Goal: Task Accomplishment & Management: Use online tool/utility

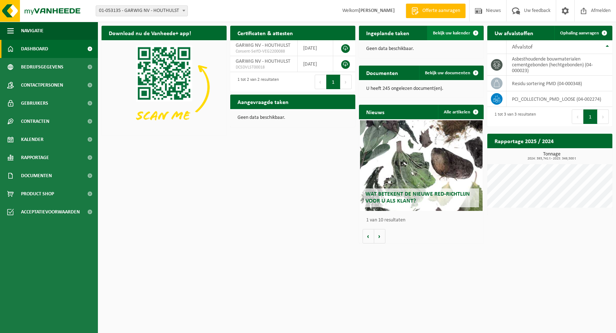
click at [458, 33] on span "Bekijk uw kalender" at bounding box center [451, 33] width 37 height 5
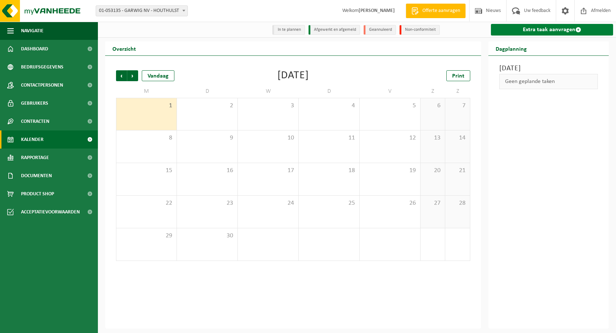
click at [552, 28] on link "Extra taak aanvragen" at bounding box center [552, 30] width 122 height 12
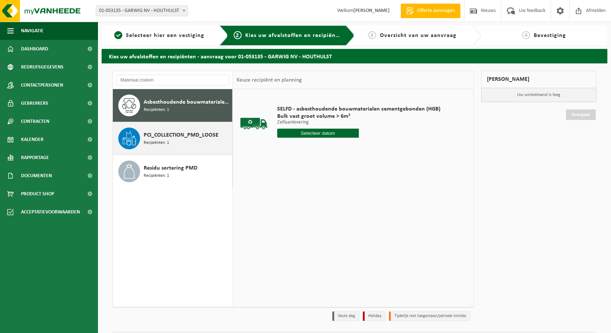
click at [165, 139] on span "PCI_COLLECTION_PMD_LOOSE" at bounding box center [181, 135] width 75 height 9
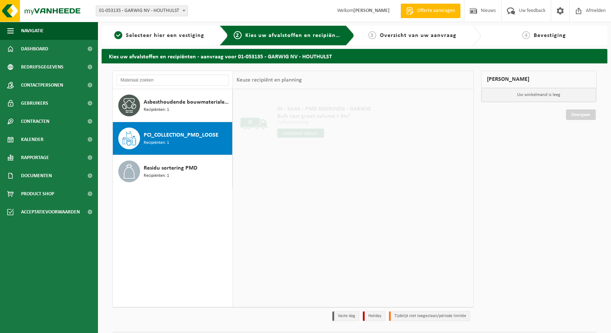
click at [333, 132] on div at bounding box center [324, 133] width 94 height 9
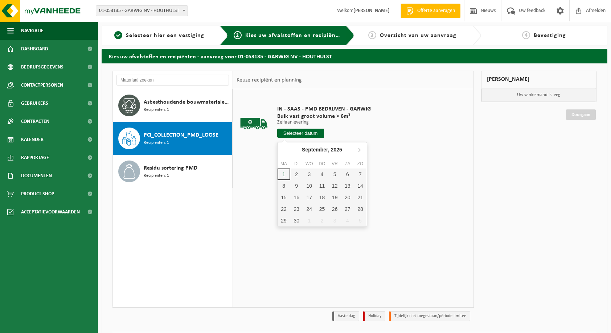
click at [288, 132] on input "text" at bounding box center [300, 133] width 47 height 9
click at [296, 175] on div "2" at bounding box center [296, 175] width 13 height 12
type input "Van 2025-09-02"
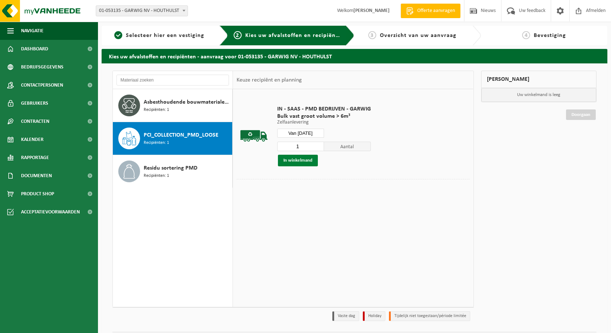
click at [299, 158] on button "In winkelmand" at bounding box center [298, 161] width 40 height 12
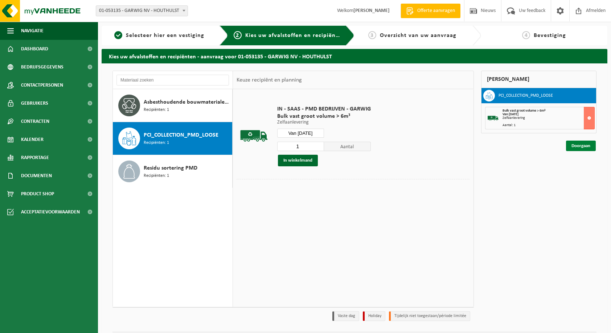
click at [586, 147] on link "Doorgaan" at bounding box center [581, 146] width 30 height 11
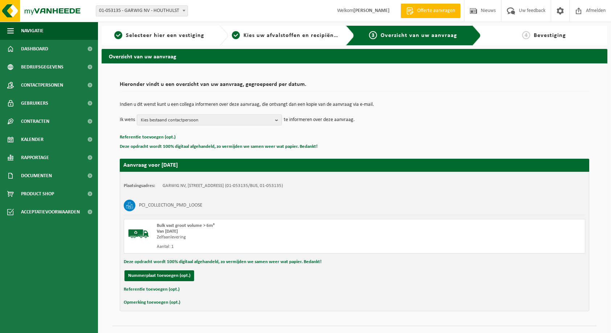
scroll to position [15, 0]
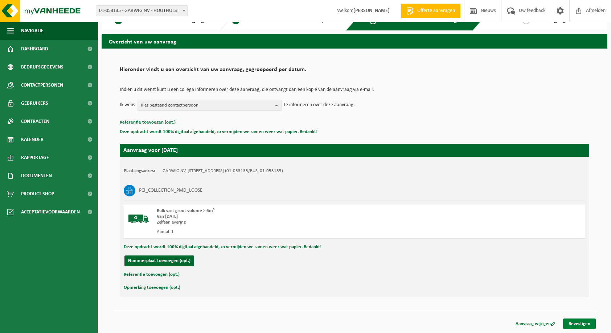
click at [584, 327] on link "Bevestigen" at bounding box center [579, 324] width 33 height 11
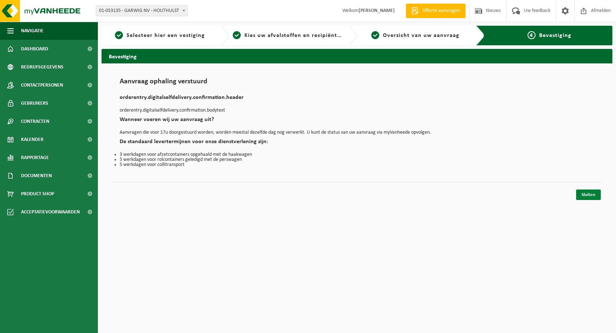
click at [587, 194] on link "Sluiten" at bounding box center [589, 195] width 25 height 11
